Goal: Task Accomplishment & Management: Complete application form

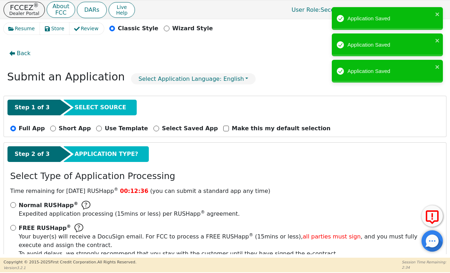
select select "AZ"
select select "n"
select select "AZ"
select select "y"
select select "n"
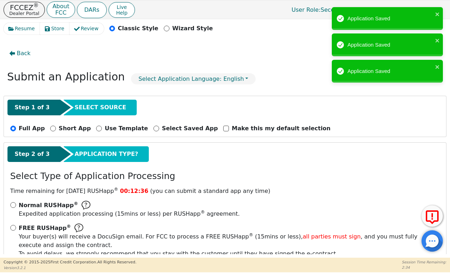
select select "AZ"
select select "Rent"
select select "AZ"
select select "y"
select select "NEICE"
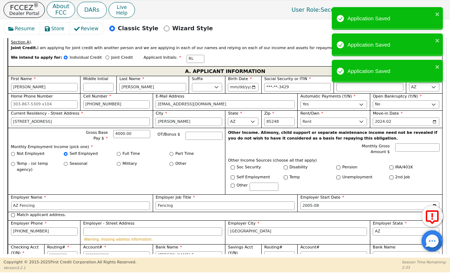
scroll to position [416, 0]
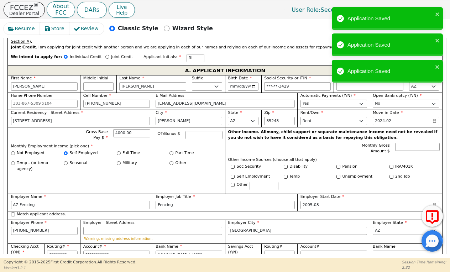
type input "0.00"
click at [29, 9] on p "FCCEZ ®" at bounding box center [24, 7] width 30 height 7
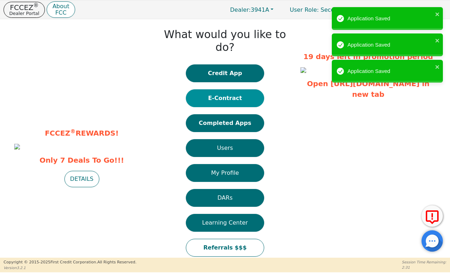
click at [199, 89] on button "E-Contract" at bounding box center [225, 98] width 78 height 18
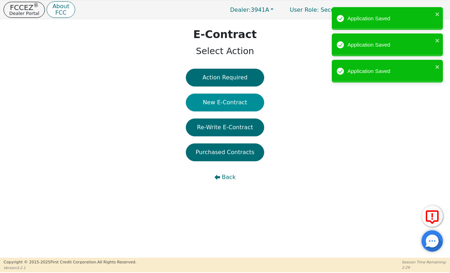
click at [229, 100] on button "New E-Contract" at bounding box center [225, 103] width 78 height 18
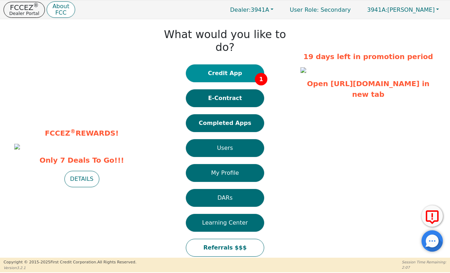
click at [210, 64] on button "Credit App 1" at bounding box center [225, 73] width 78 height 18
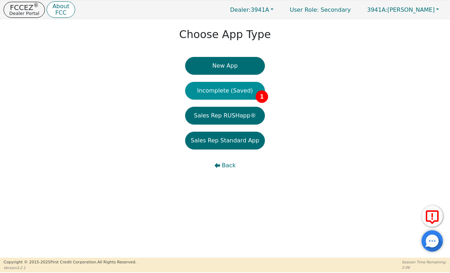
click at [213, 96] on button "Incomplete (Saved) 1" at bounding box center [225, 91] width 80 height 18
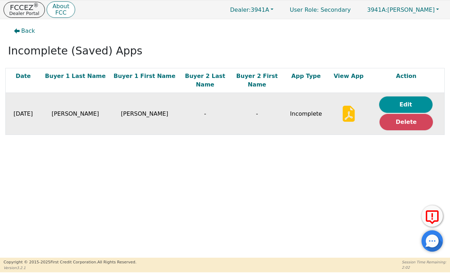
click at [390, 97] on button "Edit" at bounding box center [405, 105] width 53 height 16
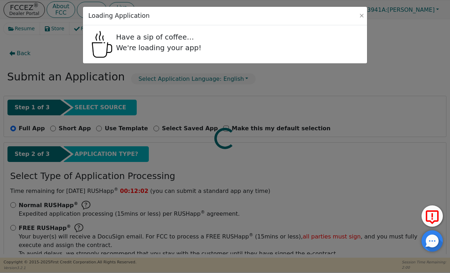
radio input "false"
radio input "true"
select select "AZ"
select select "n"
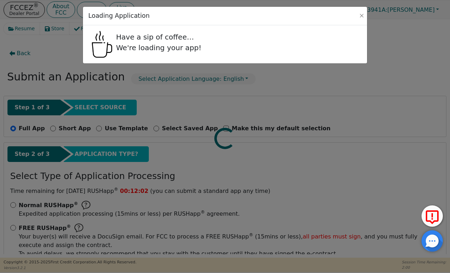
select select "AZ"
select select "y"
select select "n"
select select "AZ"
select select "Rent"
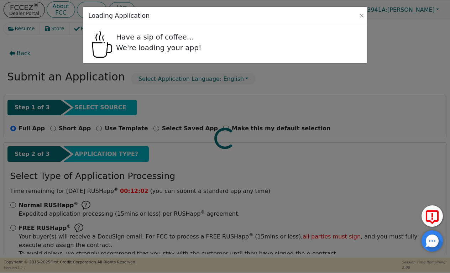
select select "AZ"
select select "y"
select select "NEICE"
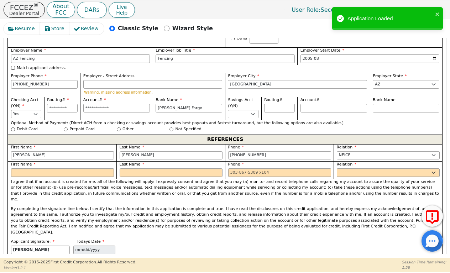
scroll to position [563, 0]
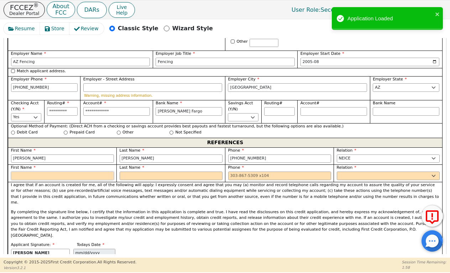
click at [51, 172] on input "text" at bounding box center [62, 176] width 103 height 9
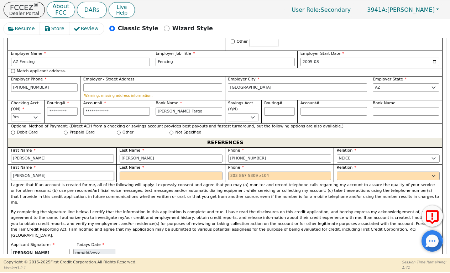
type input "Yvonne"
type input "France"
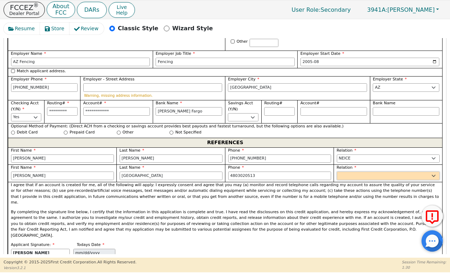
type input "480-302-0513"
select select "OTHER"
click at [406, 172] on input "text" at bounding box center [406, 176] width 67 height 9
type input "I"
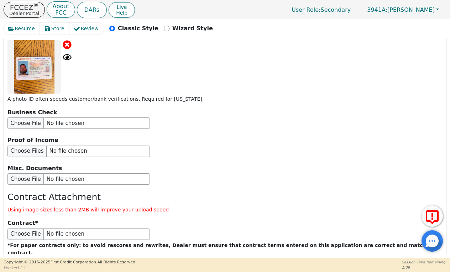
scroll to position [1010, 0]
type input "Aunt"
click at [126, 268] on button "Submit Application" at bounding box center [144, 276] width 89 height 16
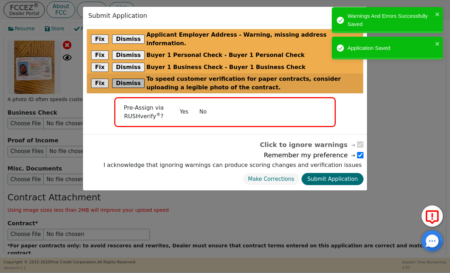
click at [131, 79] on button "Dismiss" at bounding box center [128, 83] width 33 height 9
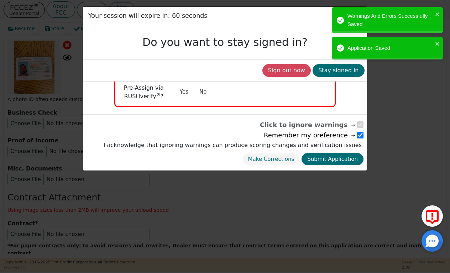
click at [131, 63] on div "Sign out now Stay signed in" at bounding box center [225, 70] width 279 height 16
click at [333, 72] on button "Stay signed in" at bounding box center [339, 70] width 52 height 13
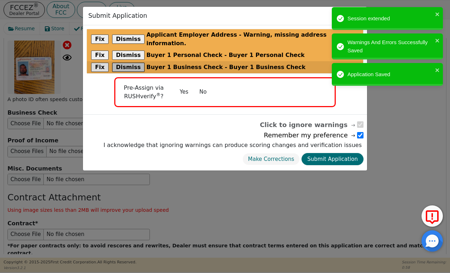
click at [126, 63] on button "Dismiss" at bounding box center [128, 67] width 33 height 9
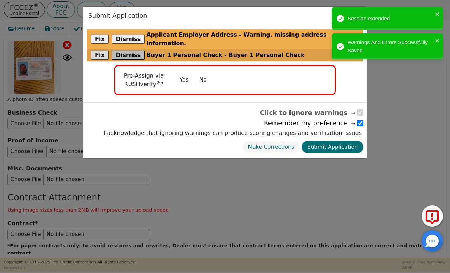
click at [126, 51] on button "Dismiss" at bounding box center [128, 55] width 33 height 9
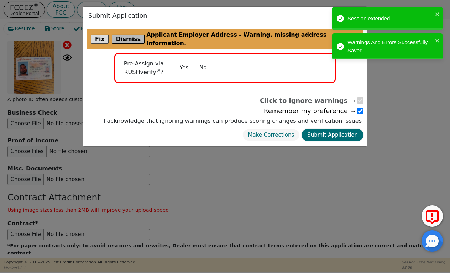
click at [126, 38] on button "Dismiss" at bounding box center [128, 39] width 33 height 9
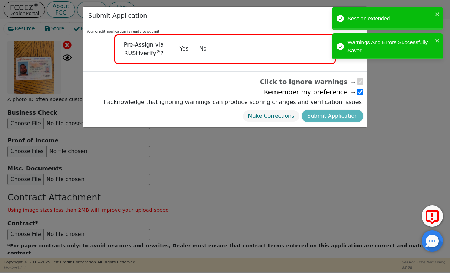
click at [202, 51] on button "No" at bounding box center [203, 49] width 19 height 12
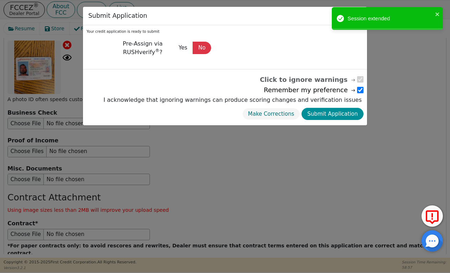
click at [341, 114] on button "Submit Application" at bounding box center [333, 114] width 62 height 12
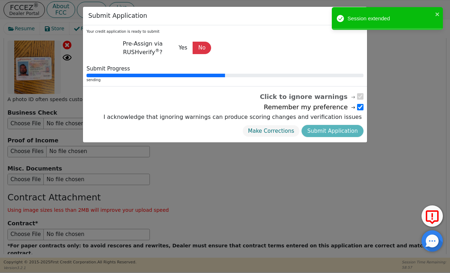
select select
radio input "false"
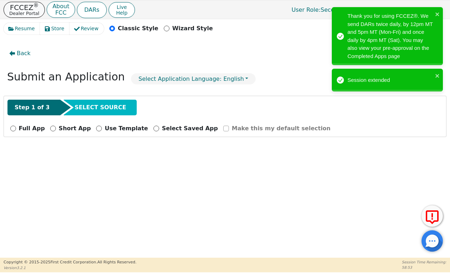
click at [25, 13] on p "Dealer Portal" at bounding box center [24, 13] width 30 height 5
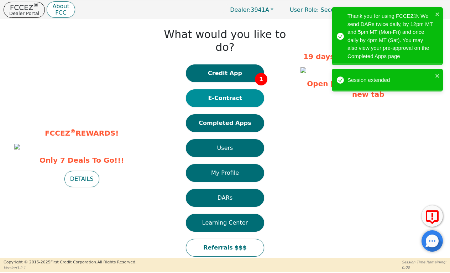
click at [254, 91] on button "E-Contract" at bounding box center [225, 98] width 78 height 18
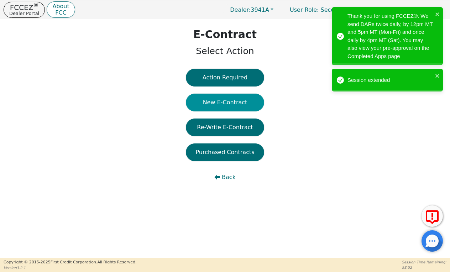
click at [240, 95] on button "New E-Contract" at bounding box center [225, 103] width 78 height 18
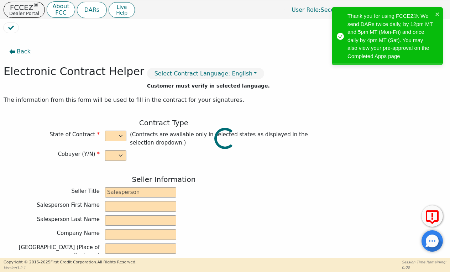
select select "n"
type input "Branch Manager"
type input "KEVIN"
type input "THOMAS"
type input "SOUTH MOUNTAIN DBA AZ DIST"
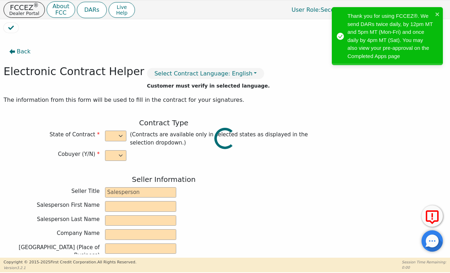
type input "125 W GEMINI DR SUITE E-2"
type input "TEMPE"
select select "AZ"
type input "85283"
type input "[PERSON_NAME]"
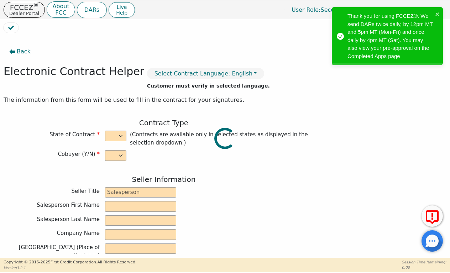
type input "[PERSON_NAME]"
type input "robbietone@yahoo.com"
type input "800 W Queen Creek Rd"
type input "Chandler"
select select "AZ"
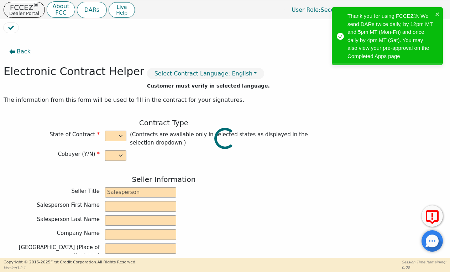
type input "85248"
type input "2025-08-13"
type input "21.78"
type input "2025-09-14"
type input "36"
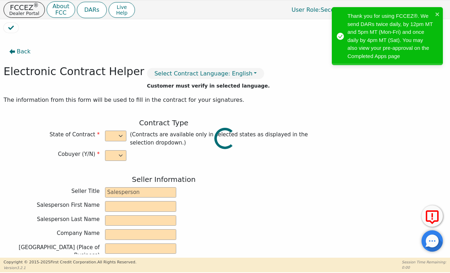
type input "0"
type input "3775.00"
type input "0.00"
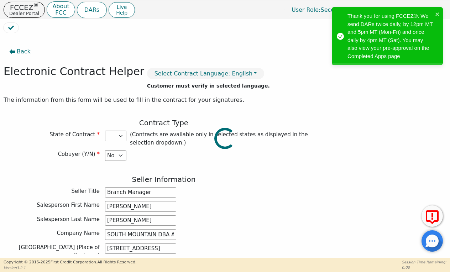
type input "3775.00"
select select "AZ"
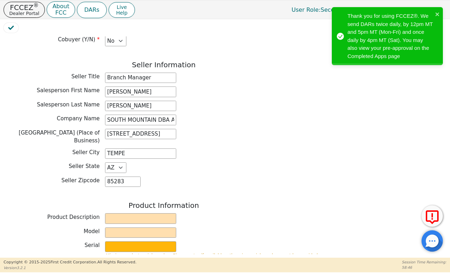
scroll to position [142, 0]
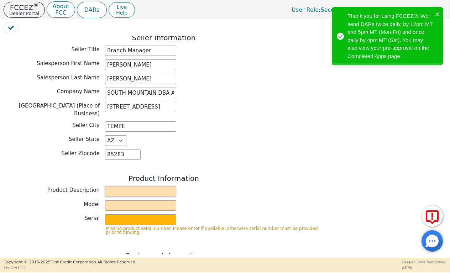
click at [157, 186] on input "text" at bounding box center [140, 191] width 71 height 11
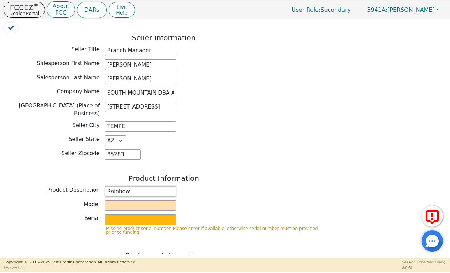
type input "Rainbow"
type input "SRX"
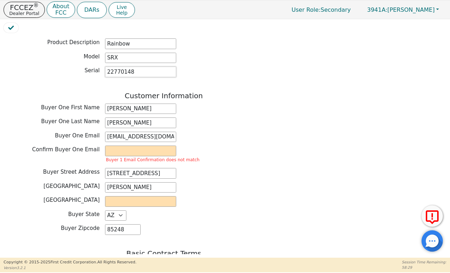
scroll to position [291, 0]
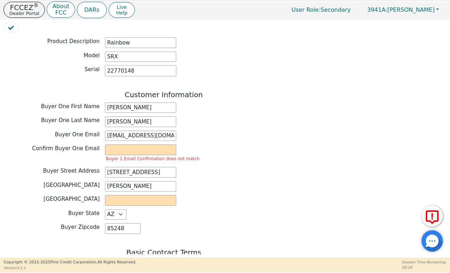
type input "22770148"
click at [157, 146] on input "email" at bounding box center [140, 150] width 71 height 11
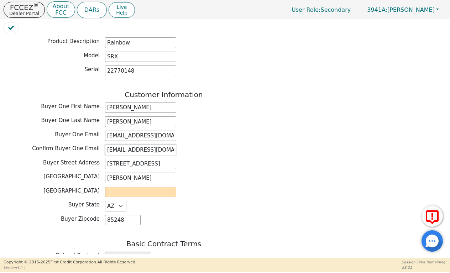
type input "robbietone@yahoo.com"
click at [143, 187] on input "text" at bounding box center [140, 192] width 71 height 11
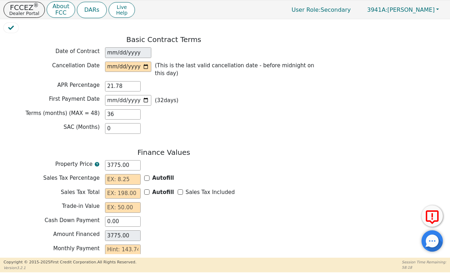
scroll to position [496, 0]
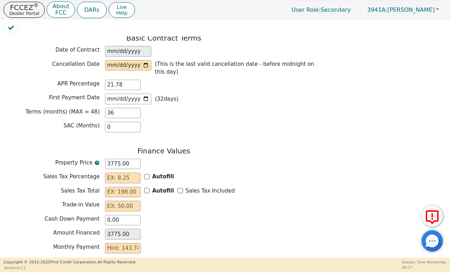
type input "Maricopa"
click at [111, 60] on input "date" at bounding box center [128, 65] width 46 height 11
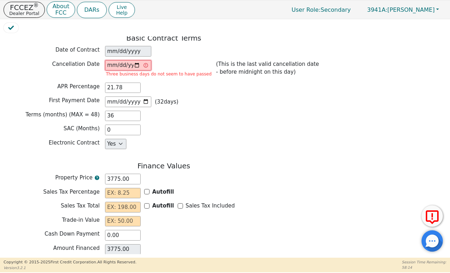
click at [137, 60] on input "2025-07-19" at bounding box center [128, 65] width 46 height 11
type input "2025-08-16"
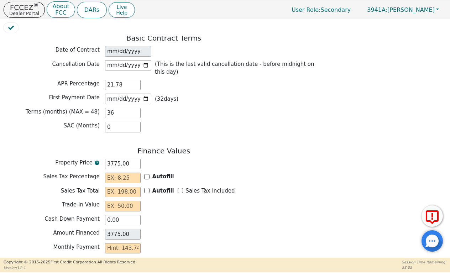
click at [197, 108] on div "Terms (months) (MAX = 48) 36" at bounding box center [164, 113] width 320 height 11
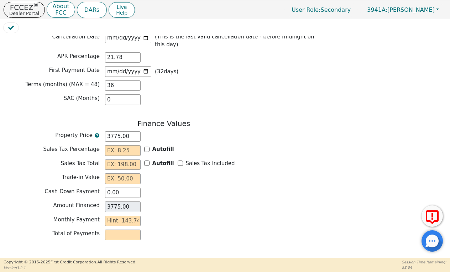
scroll to position [527, 0]
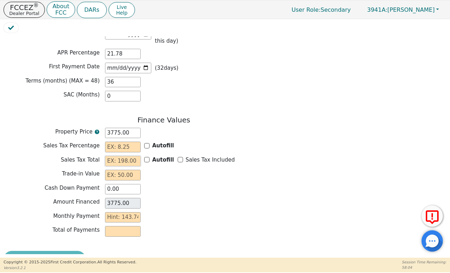
click at [123, 156] on input "text" at bounding box center [123, 161] width 36 height 11
type input "3"
type input "3778.00"
type input "32"
type input "3807.00"
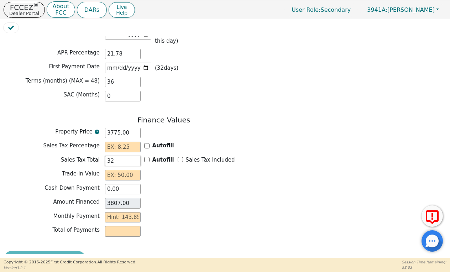
type input "324"
type input "4099.00"
type input "324.6"
type input "4099.60"
type input "324.64"
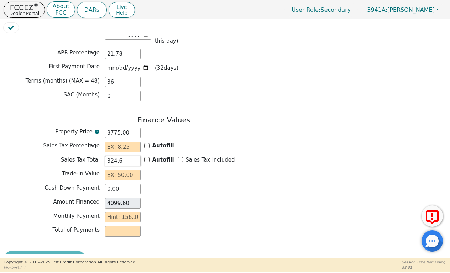
type input "4099.64"
type input "324.64"
click at [115, 170] on input "text" at bounding box center [123, 175] width 36 height 11
type input "0.00"
click at [116, 214] on input "text" at bounding box center [123, 217] width 36 height 11
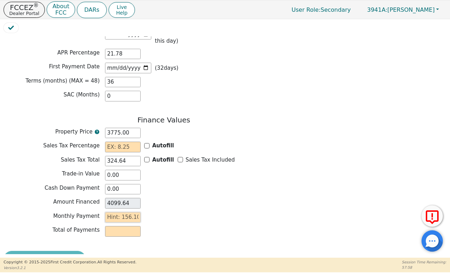
type input "1"
type input "36.00"
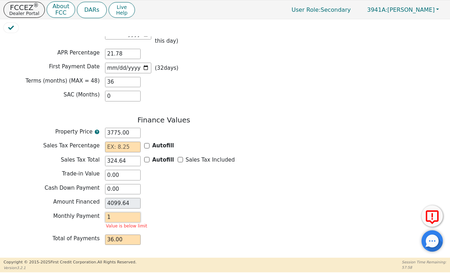
type input "15"
type input "540.00"
type input "156"
type input "5616.00"
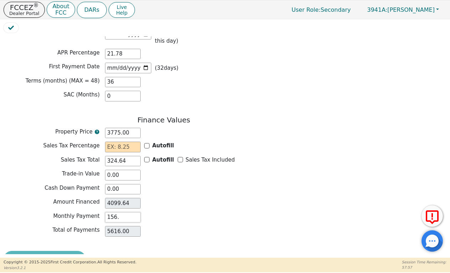
type input "156.1"
type input "5619.60"
type input "156.10"
click at [151, 142] on div "Autofill" at bounding box center [159, 146] width 30 height 8
click at [150, 142] on div "Autofill" at bounding box center [159, 146] width 30 height 8
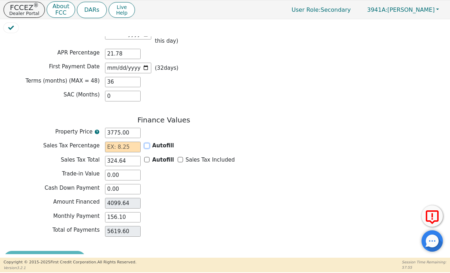
click at [147, 143] on input "Autofill" at bounding box center [146, 145] width 5 height 5
checkbox input "true"
type input "8.60"
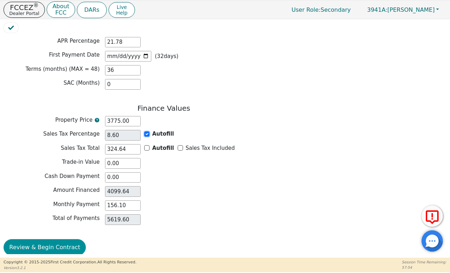
scroll to position [539, 0]
click at [46, 246] on button "Review & Begin Contract" at bounding box center [45, 247] width 82 height 16
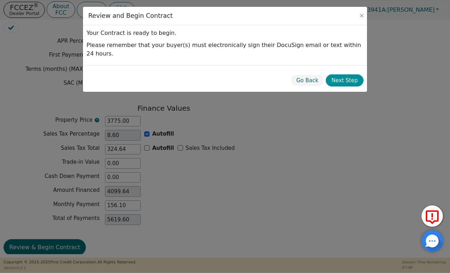
click at [346, 74] on button "Next Step" at bounding box center [345, 80] width 38 height 12
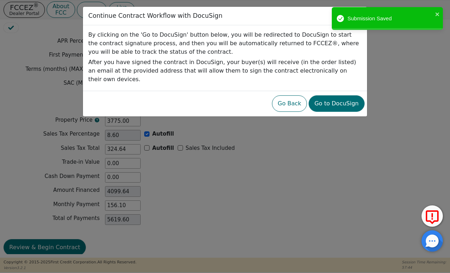
click at [344, 104] on div "Go Back Go to DocuSign" at bounding box center [225, 104] width 279 height 20
click at [345, 94] on div "Go Back Go to DocuSign" at bounding box center [225, 104] width 279 height 20
click at [341, 100] on button "Go to DocuSign" at bounding box center [337, 103] width 56 height 16
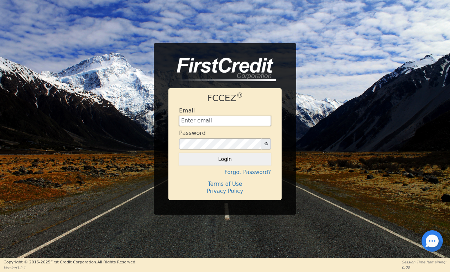
type input "kvnthomas7@gmail.com"
click at [225, 159] on button "Login" at bounding box center [225, 159] width 92 height 12
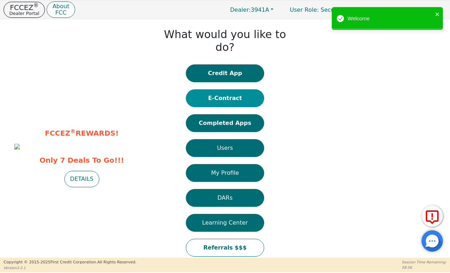
click at [223, 89] on button "E-Contract" at bounding box center [225, 98] width 78 height 18
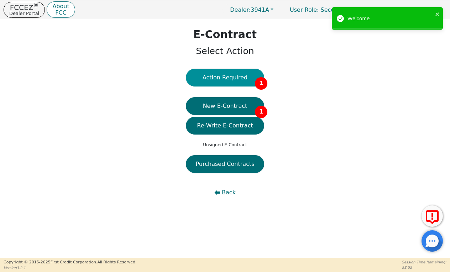
click at [233, 78] on button "Action Required 1" at bounding box center [225, 78] width 78 height 18
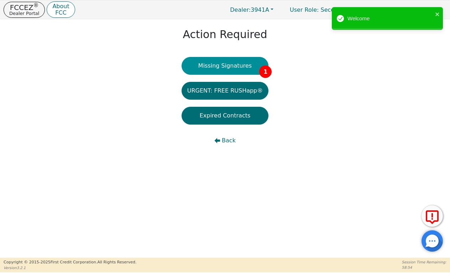
click at [234, 70] on button "Missing Signatures 1" at bounding box center [225, 66] width 87 height 18
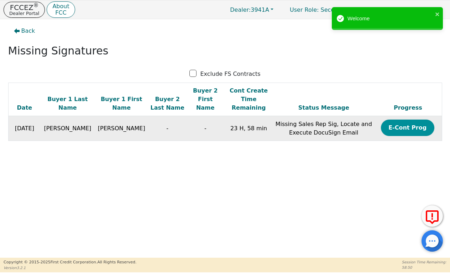
click at [416, 120] on button "E-Cont Prog" at bounding box center [407, 128] width 53 height 16
